Goal: Transaction & Acquisition: Purchase product/service

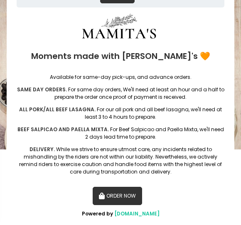
scroll to position [95, 0]
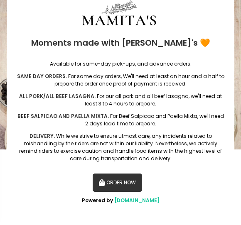
click at [88, 117] on b "BEEF SALPICAO AND PAELLA MIXTA." at bounding box center [62, 116] width 91 height 7
click at [130, 182] on button "ORDER NOW" at bounding box center [118, 183] width 50 height 18
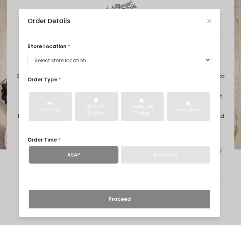
click at [210, 18] on icon "Close" at bounding box center [209, 20] width 4 height 5
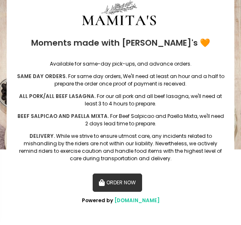
click at [134, 183] on button "ORDER NOW" at bounding box center [118, 183] width 50 height 18
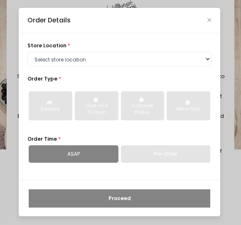
scroll to position [1, 0]
click at [94, 22] on div "Order Details" at bounding box center [119, 20] width 201 height 25
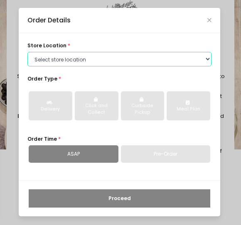
click at [55, 59] on select "Select store location Mamitas PH - [GEOGRAPHIC_DATA] Mamitas PH - [GEOGRAPHIC_D…" at bounding box center [119, 59] width 184 height 15
select select "6602978951b8268a02d72b28"
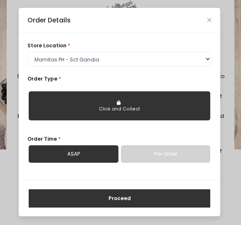
click at [121, 103] on icon "button" at bounding box center [119, 102] width 5 height 5
click at [191, 158] on link "Pre-Order" at bounding box center [166, 153] width 90 height 17
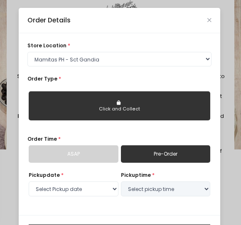
select select "[DATE]"
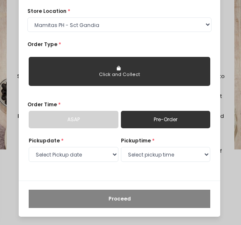
scroll to position [35, 0]
click at [193, 155] on select "Select pickup time 04:30 PM - 05:00 PM 05:00 PM - 05:30 PM 05:30 PM - 06:00 PM …" at bounding box center [166, 154] width 90 height 15
select select "18:30"
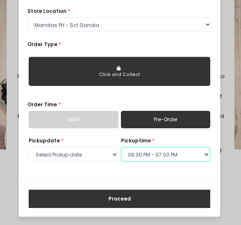
click at [201, 153] on select "Select pickup time 04:30 PM - 05:00 PM 05:00 PM - 05:30 PM 05:30 PM - 06:00 PM …" at bounding box center [166, 154] width 90 height 15
